Goal: Information Seeking & Learning: Learn about a topic

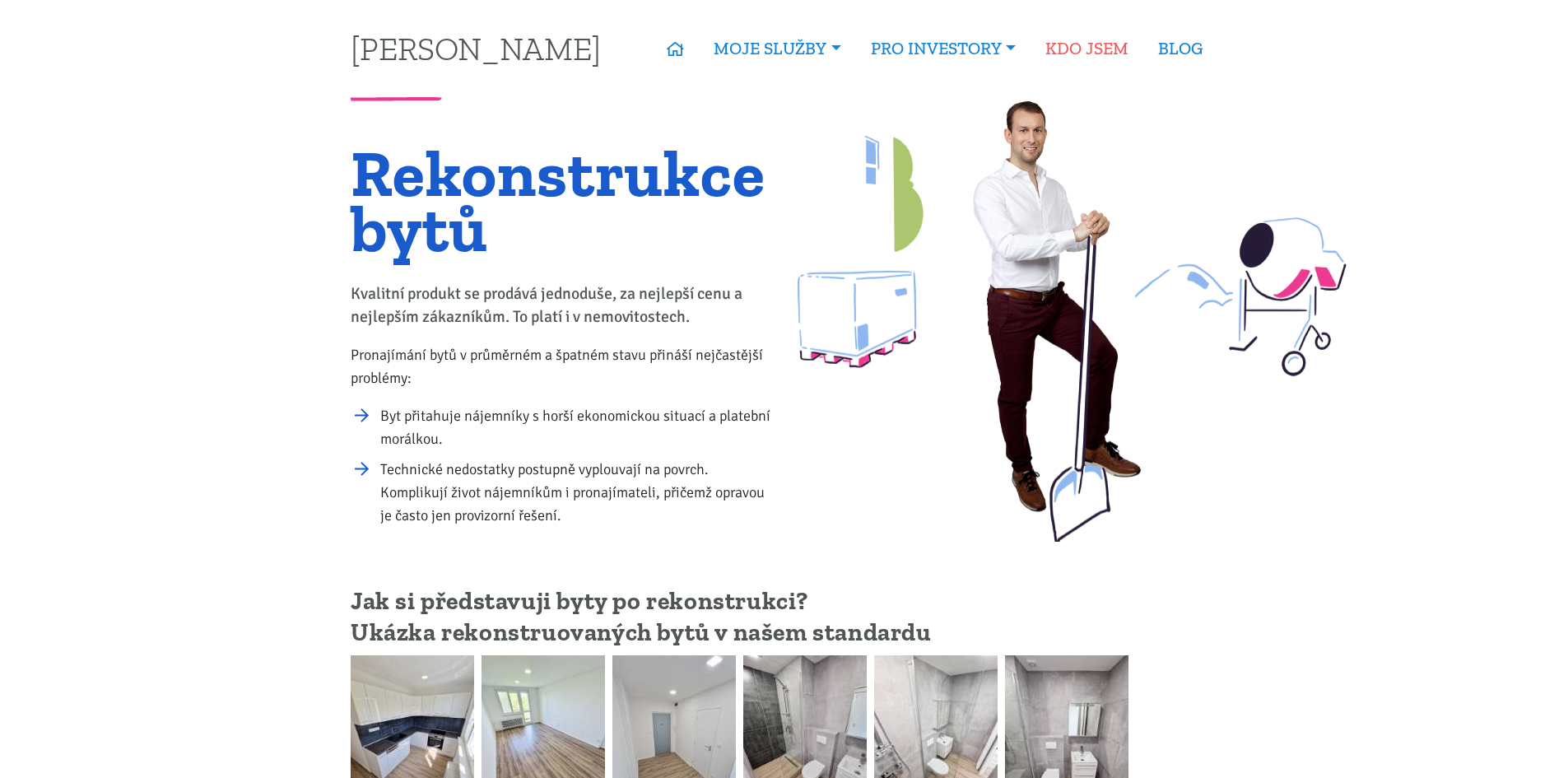
click at [1091, 52] on link "KDO JSEM" at bounding box center [1087, 48] width 113 height 38
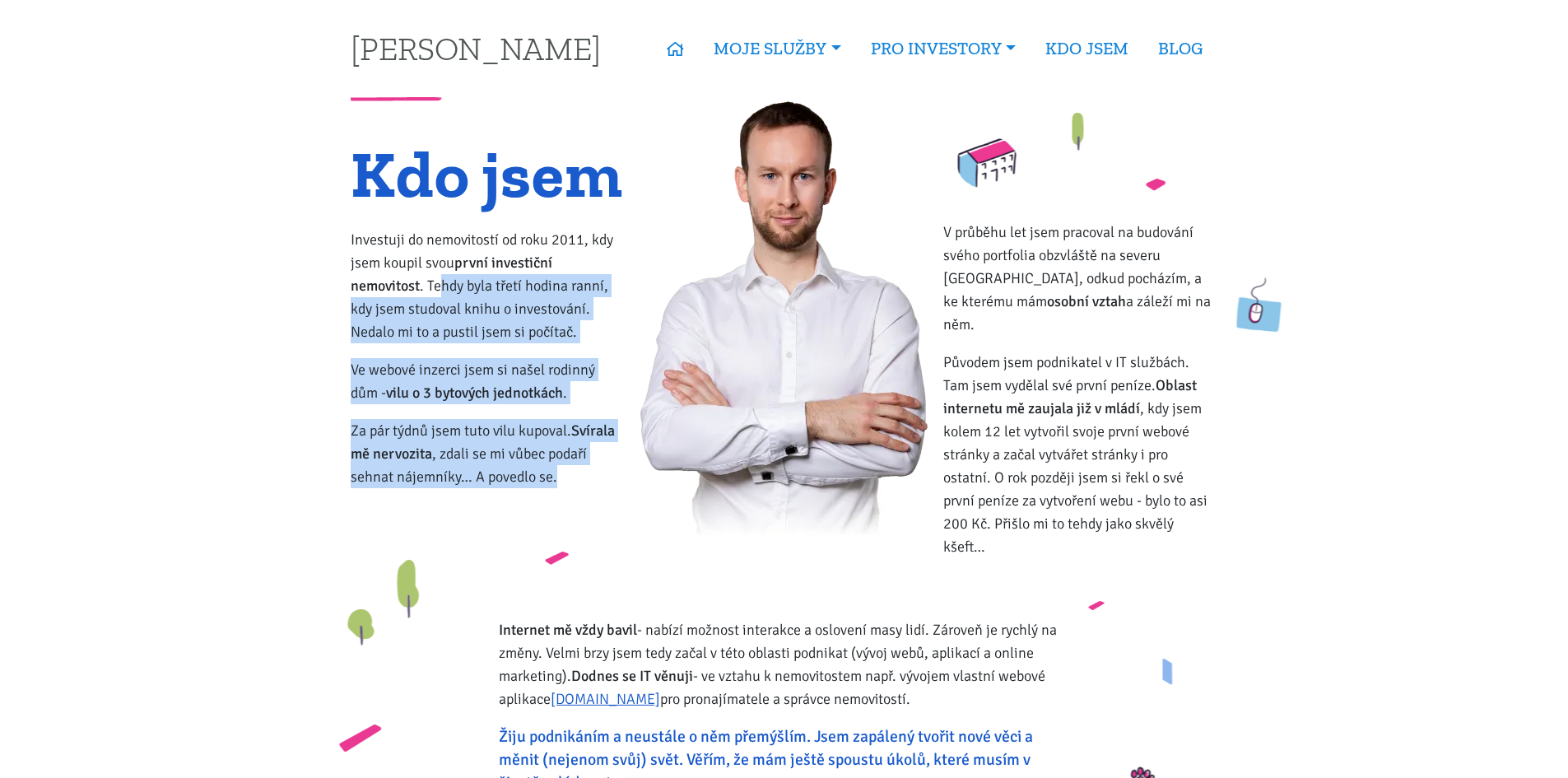
drag, startPoint x: 442, startPoint y: 294, endPoint x: 596, endPoint y: 486, distance: 246.1
click at [596, 486] on div "Kdo jsem Investuji do nemovitostí od roku 2011, kdy jsem koupil svou první inve…" at bounding box center [488, 359] width 296 height 427
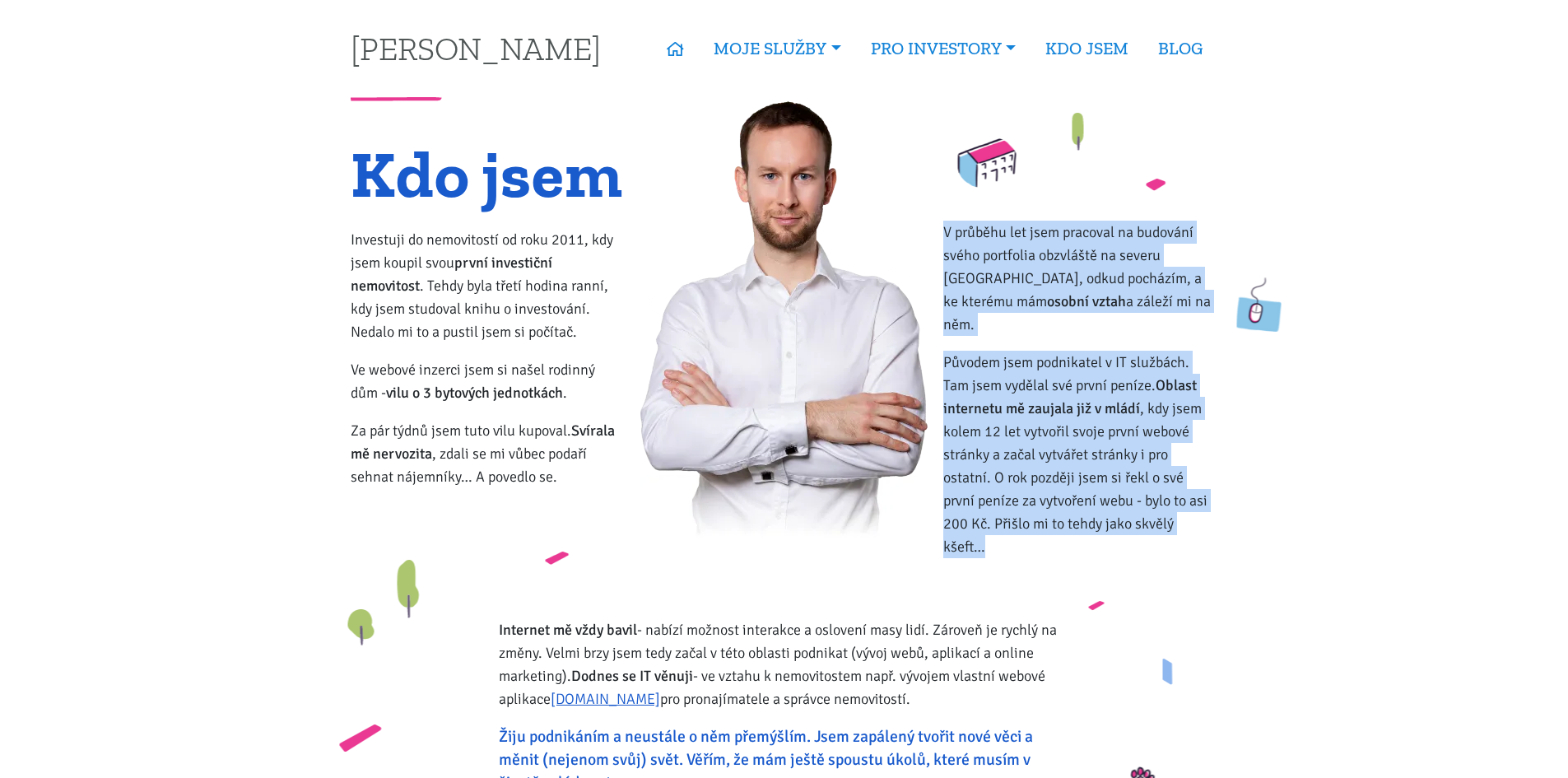
drag, startPoint x: 944, startPoint y: 225, endPoint x: 1218, endPoint y: 513, distance: 397.5
click at [1218, 513] on div "V průběhu let jsem pracoval na budování svého portfolia obzvláště na severu Čec…" at bounding box center [1080, 359] width 296 height 427
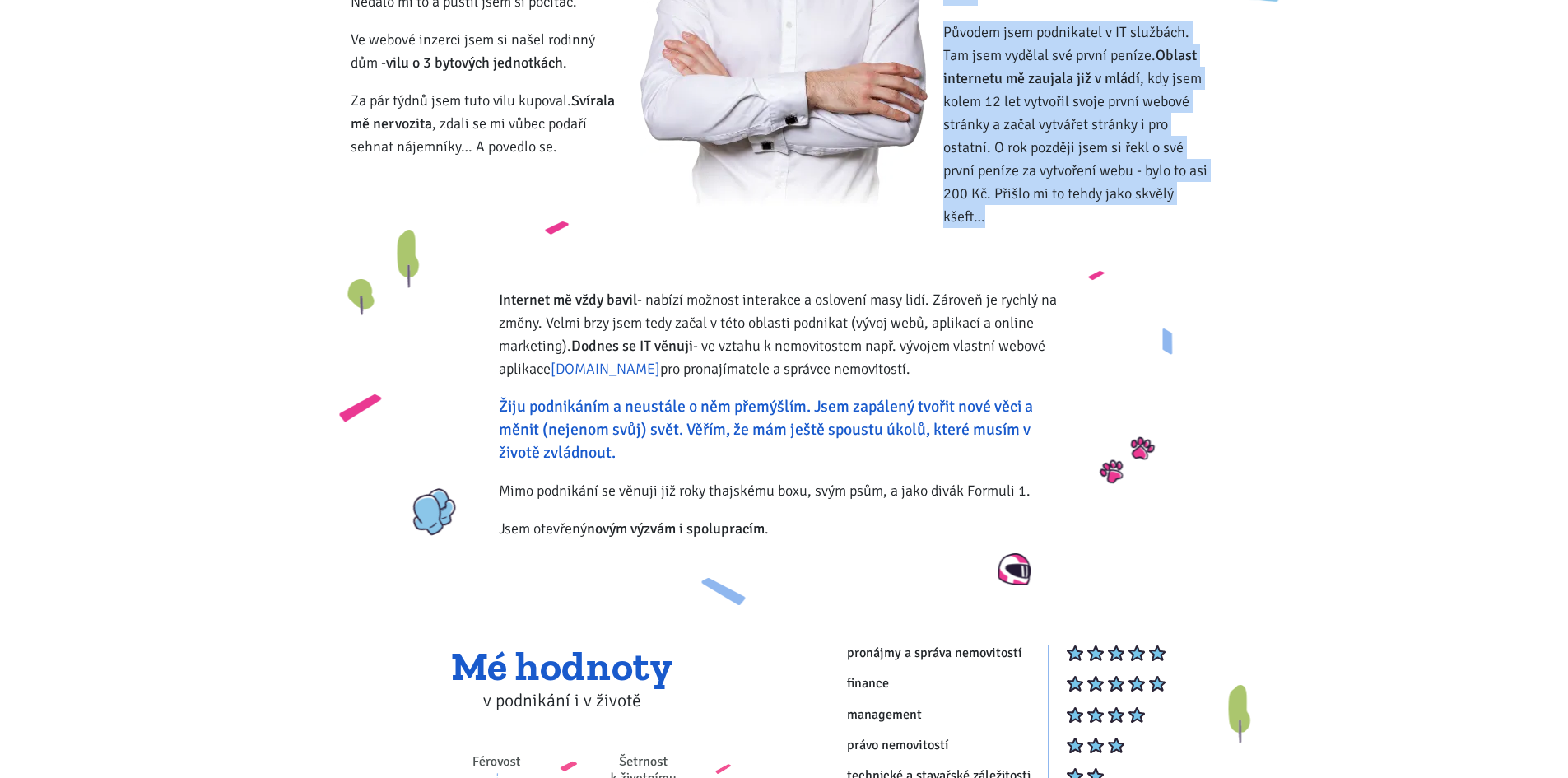
scroll to position [329, 0]
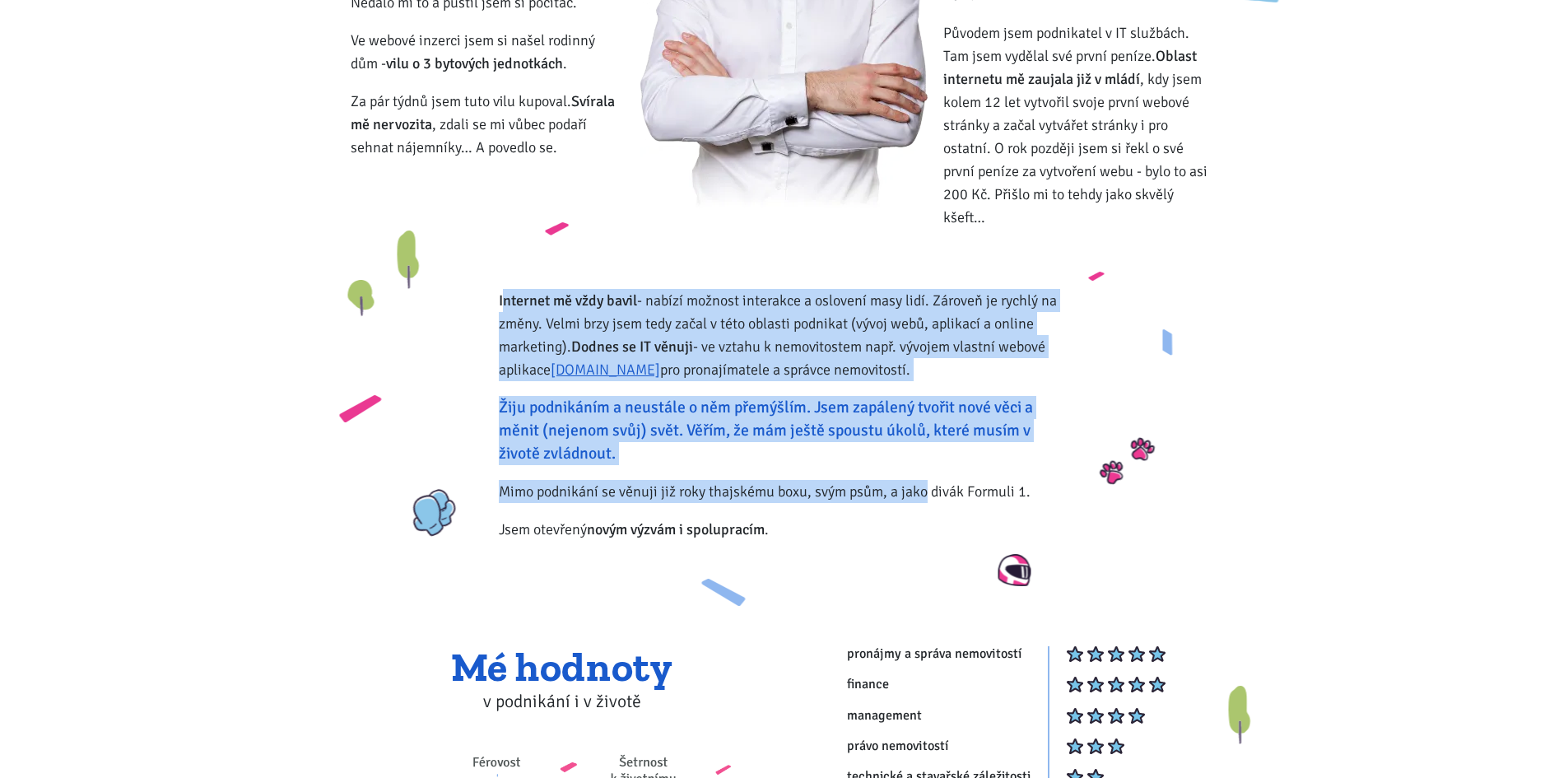
drag, startPoint x: 503, startPoint y: 289, endPoint x: 922, endPoint y: 470, distance: 456.4
click at [922, 470] on div "Internet mě vždy bavil - nabízí možnost interakce a oslovení masy lidí. Zároveň…" at bounding box center [784, 423] width 592 height 267
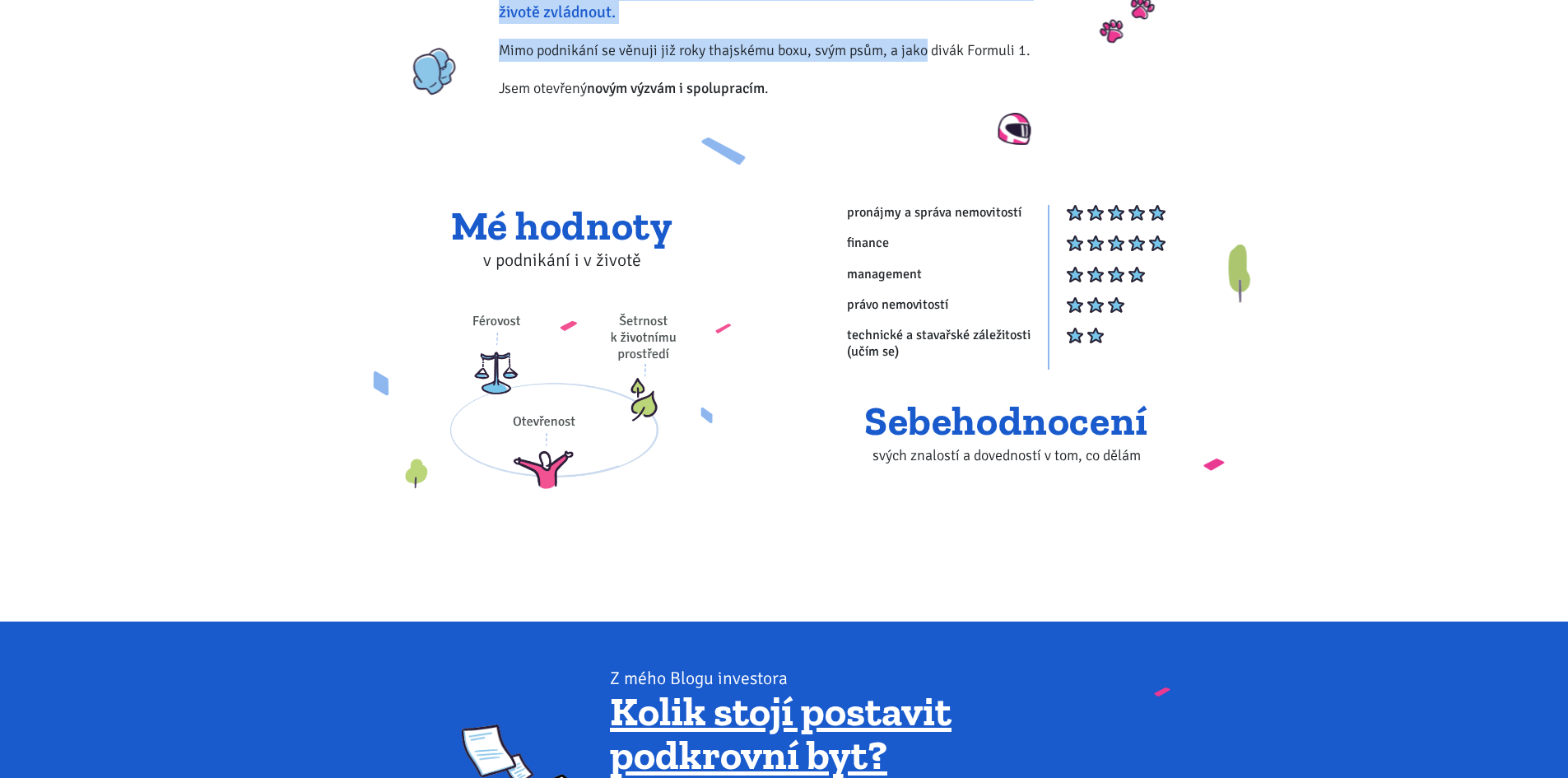
scroll to position [740, 0]
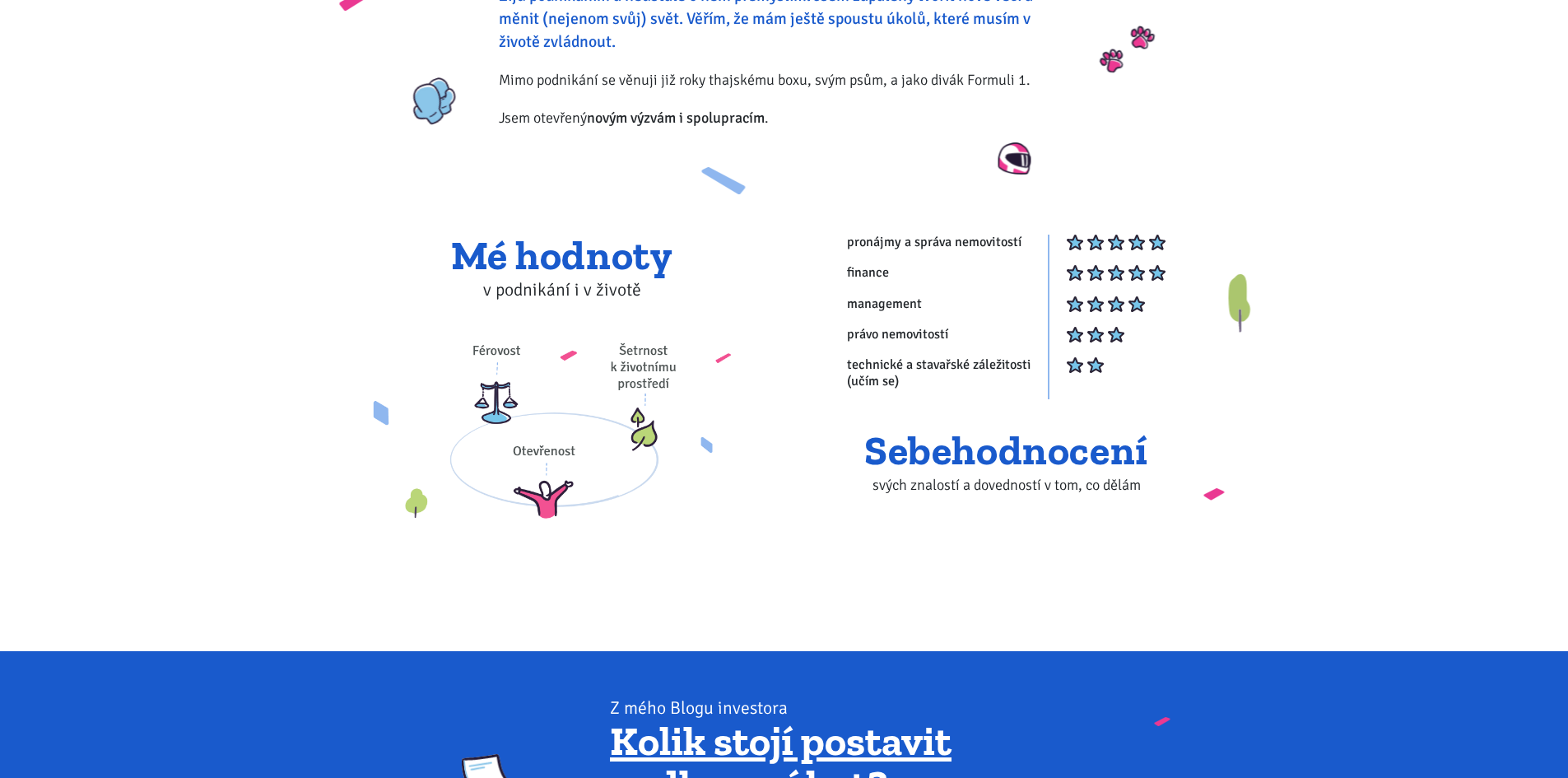
click at [957, 473] on p "svých znalostí a dovedností v tom, co dělám" at bounding box center [1006, 484] width 423 height 23
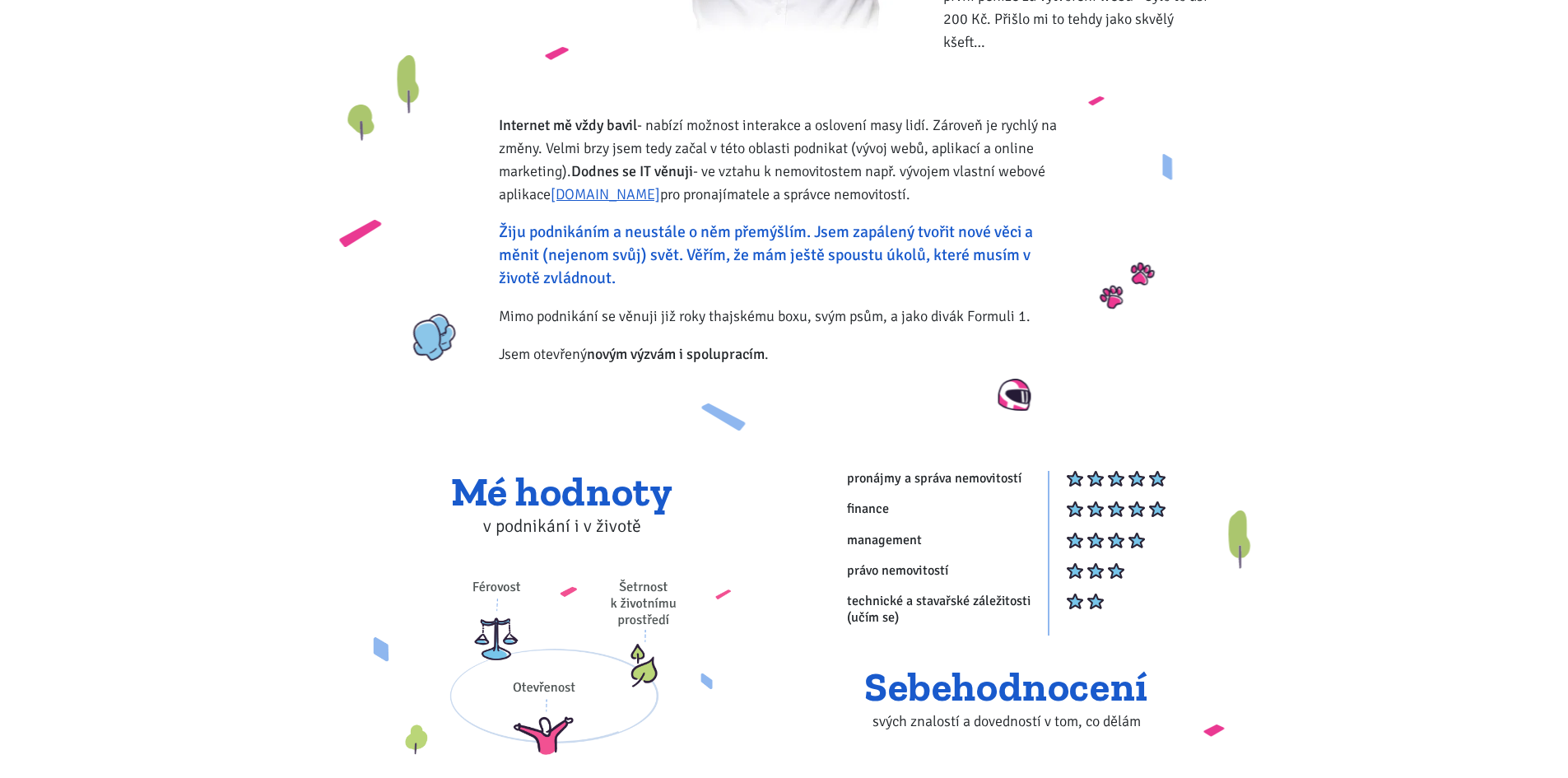
scroll to position [0, 0]
